Goal: Navigation & Orientation: Find specific page/section

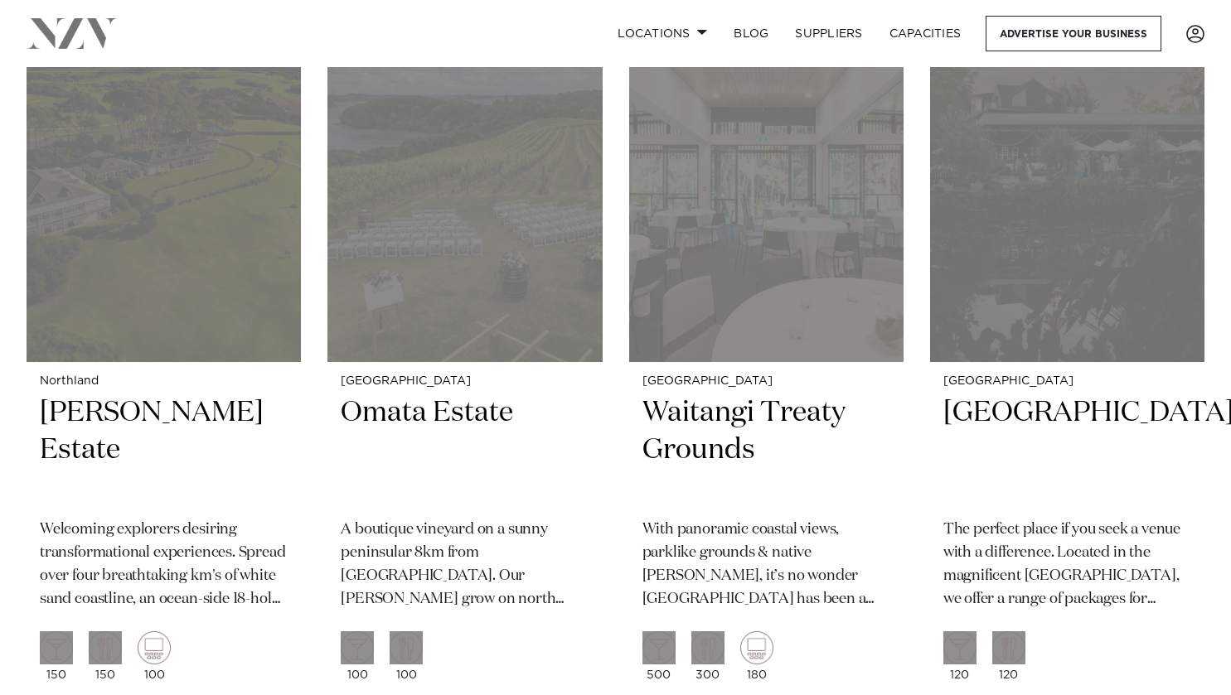
scroll to position [2127, 0]
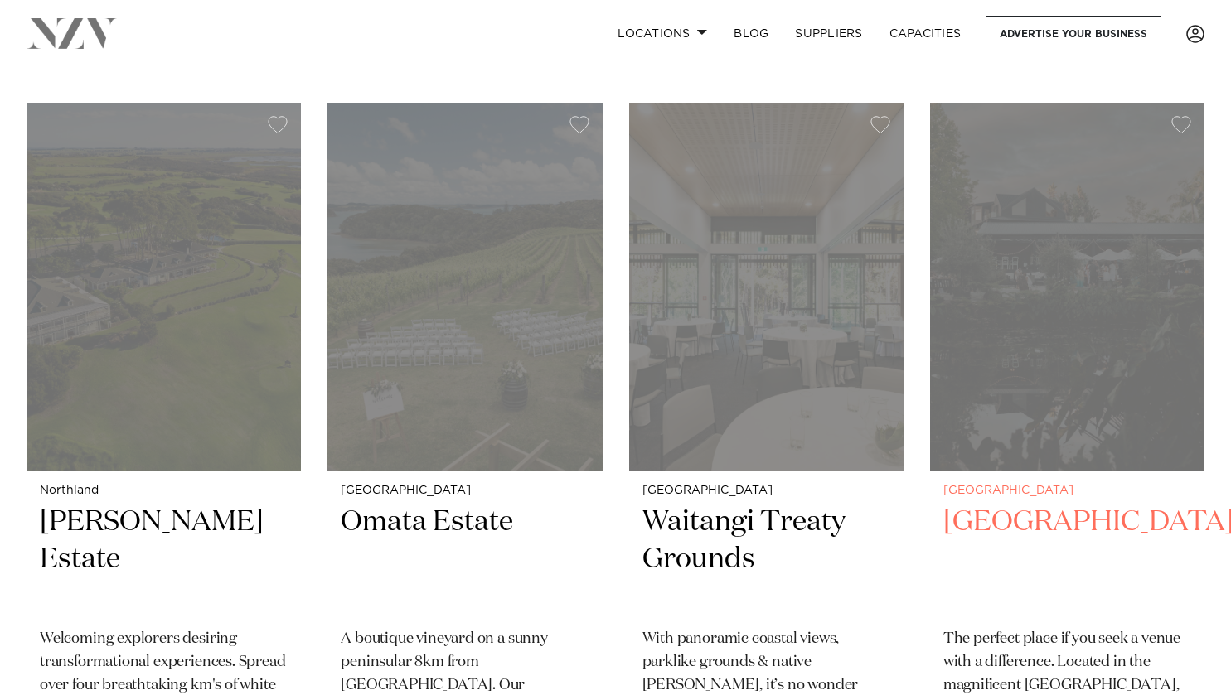
click at [1114, 328] on img at bounding box center [1067, 287] width 274 height 368
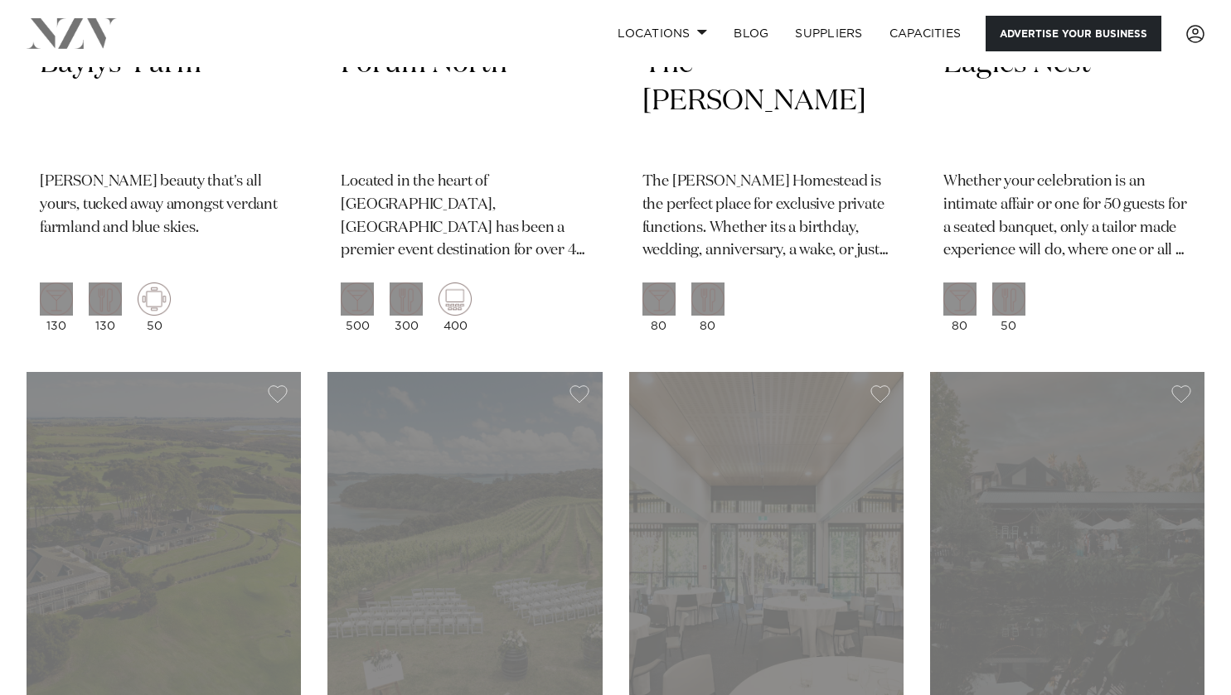
scroll to position [1777, 0]
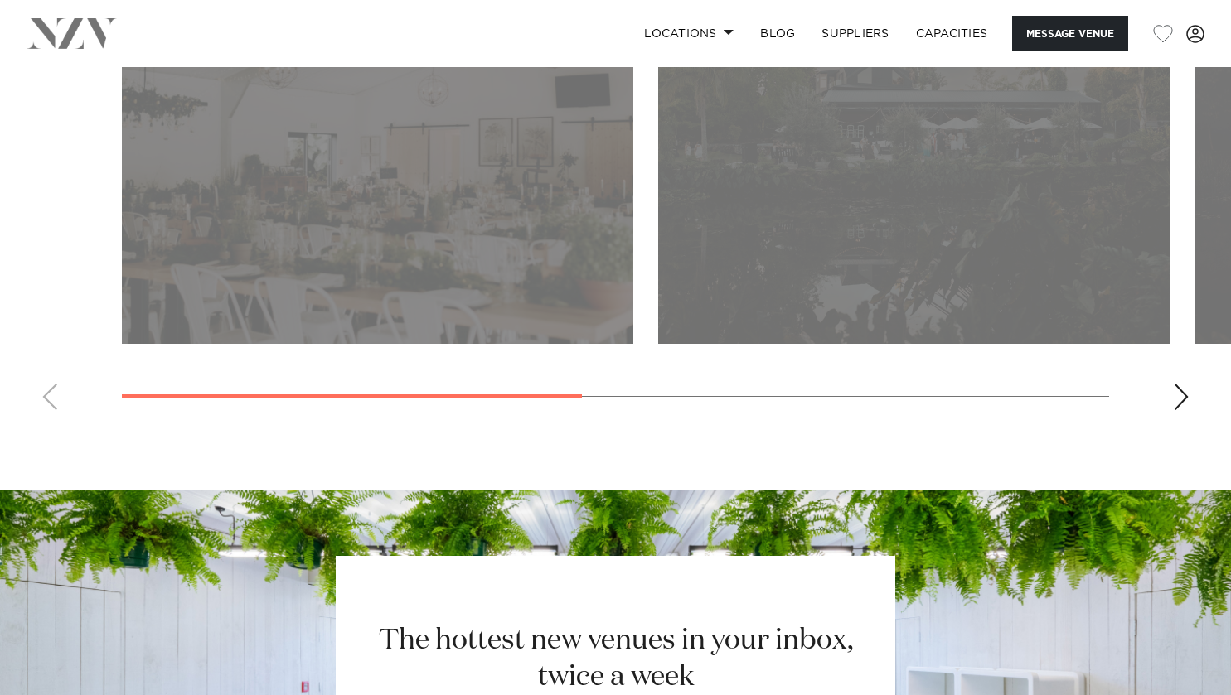
scroll to position [1362, 0]
click at [1170, 400] on swiper-container at bounding box center [615, 196] width 1231 height 455
click at [1182, 400] on div "Next slide" at bounding box center [1181, 398] width 17 height 27
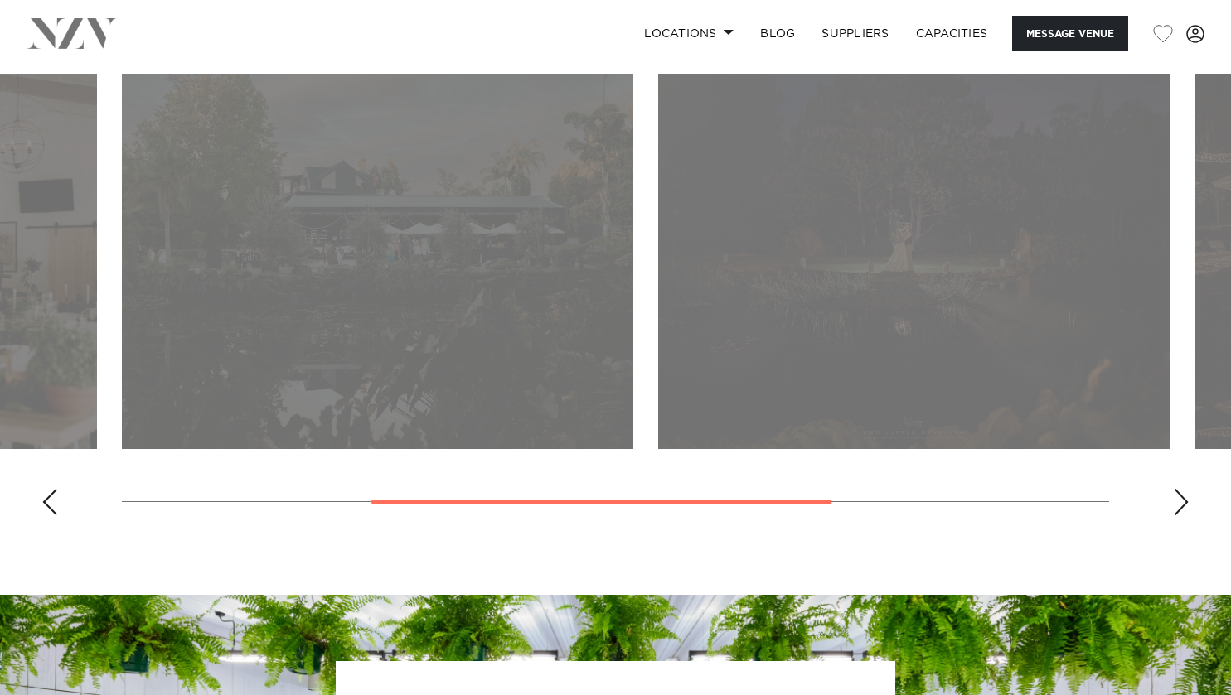
scroll to position [1257, 0]
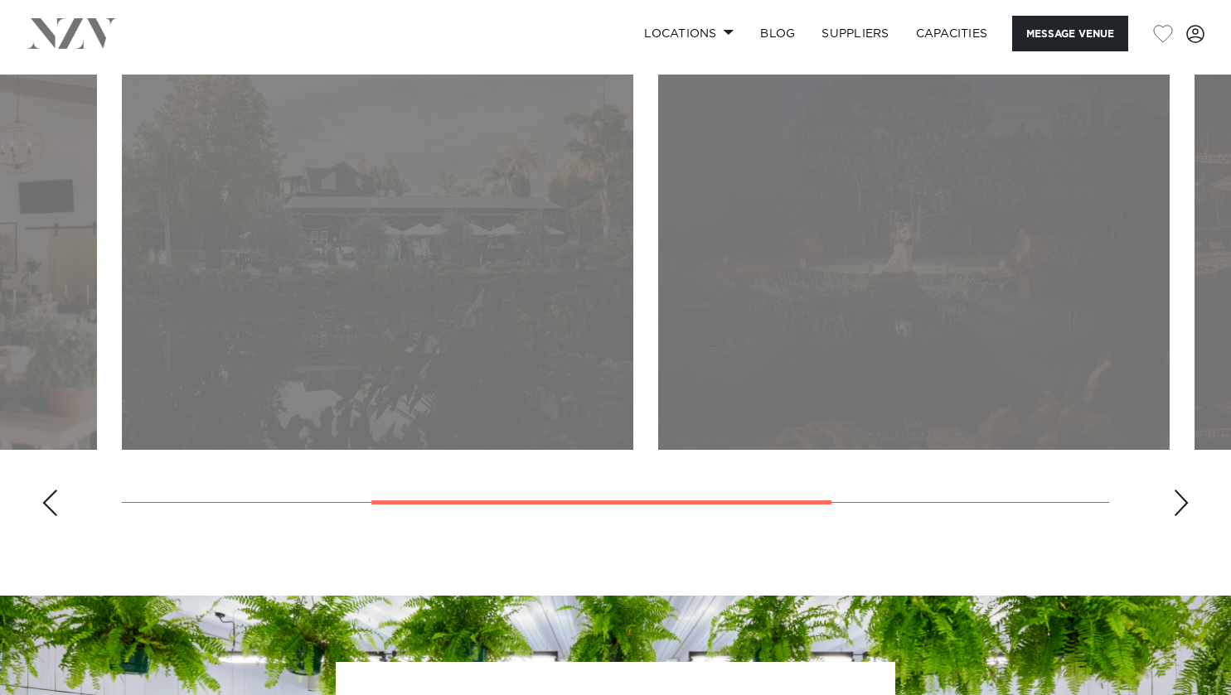
click at [1185, 502] on div "Next slide" at bounding box center [1181, 503] width 17 height 27
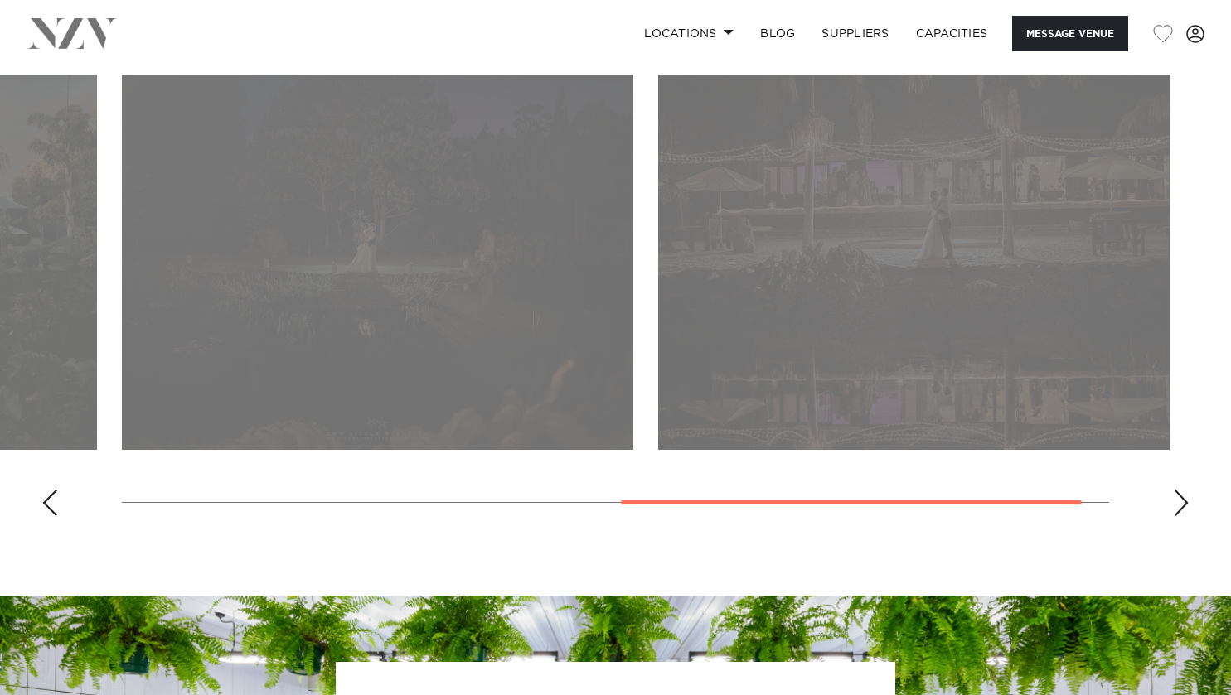
click at [1185, 502] on div "Next slide" at bounding box center [1181, 503] width 17 height 27
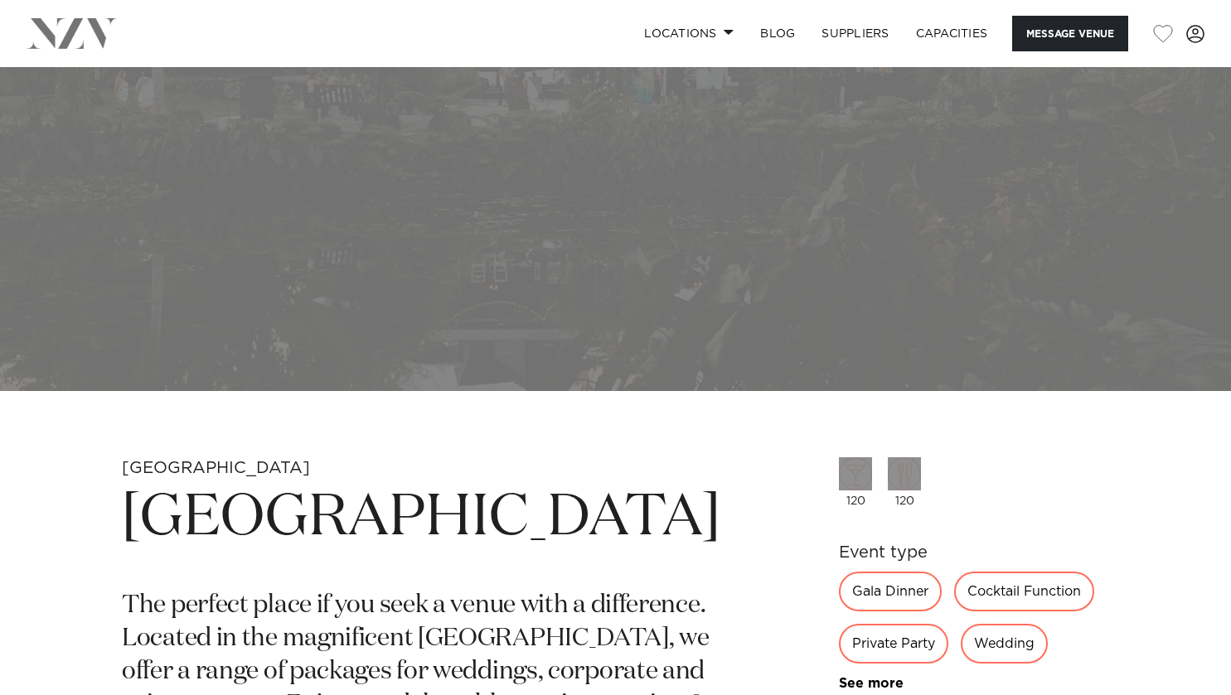
scroll to position [0, 0]
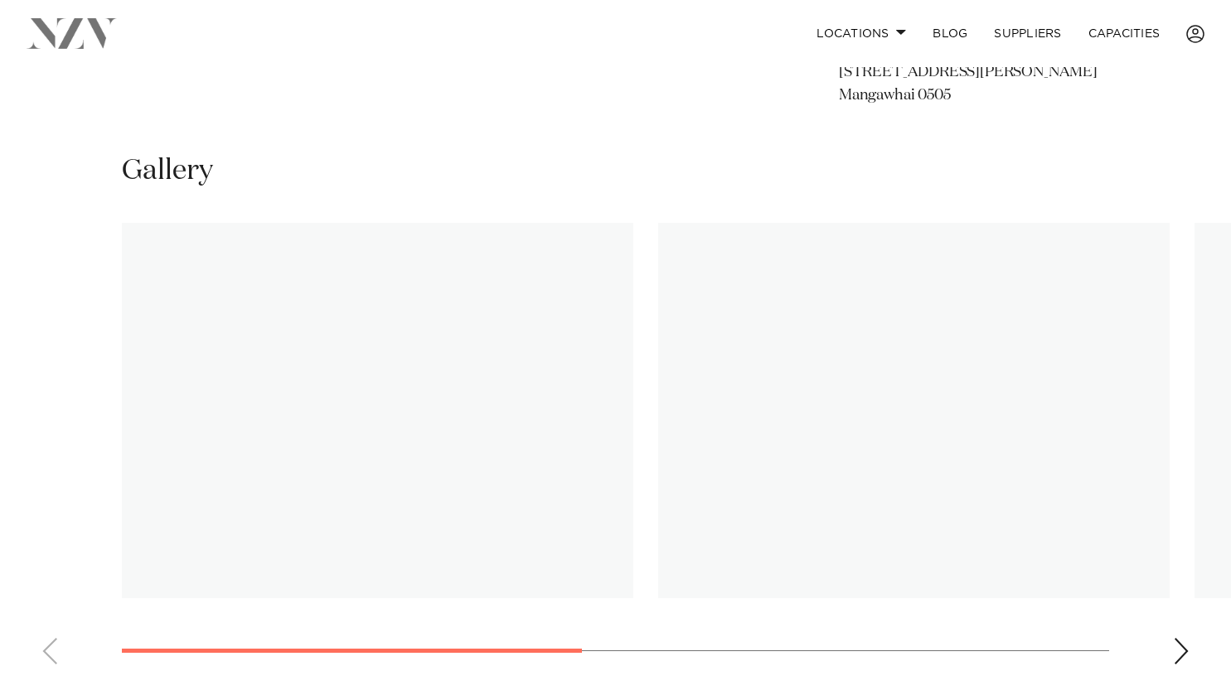
scroll to position [1136, 0]
